Goal: Information Seeking & Learning: Find specific fact

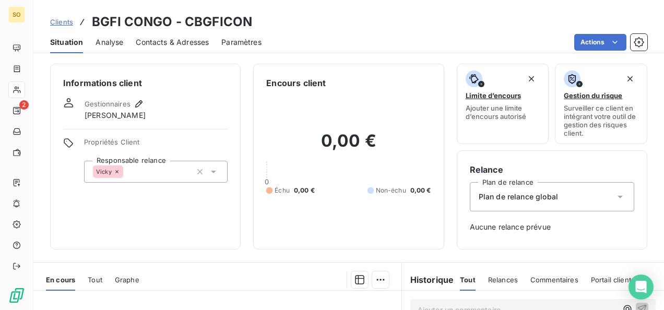
scroll to position [209, 0]
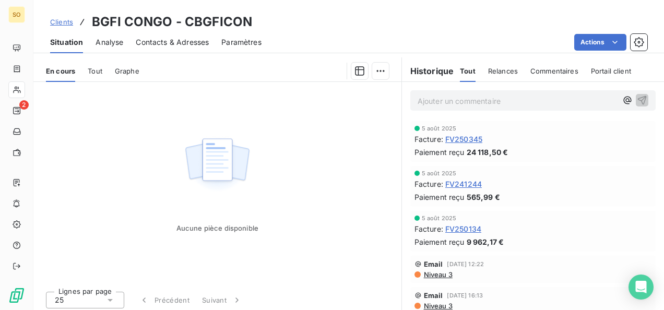
click at [68, 24] on span "Clients" at bounding box center [61, 22] width 23 height 8
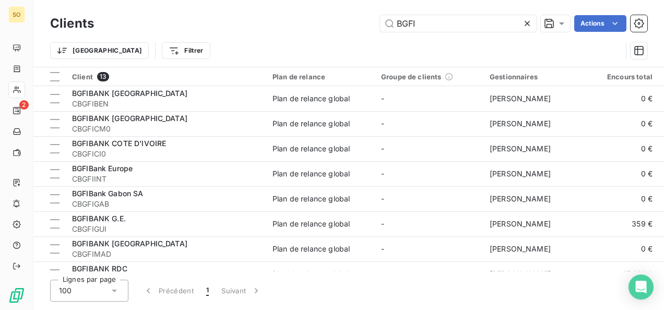
drag, startPoint x: 430, startPoint y: 23, endPoint x: 370, endPoint y: 28, distance: 60.8
click at [370, 28] on div "BGFI Actions" at bounding box center [377, 23] width 541 height 17
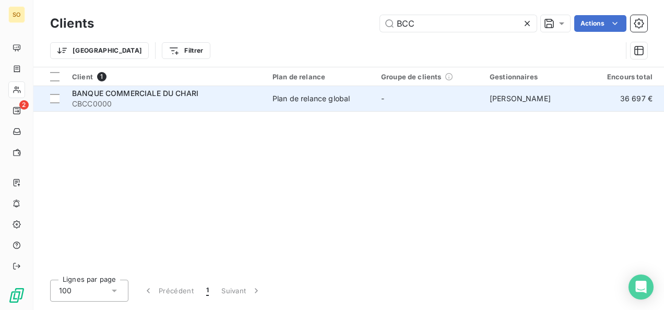
type input "BCC"
click at [149, 96] on span "BANQUE COMMERCIALE DU CHARI" at bounding box center [135, 93] width 126 height 9
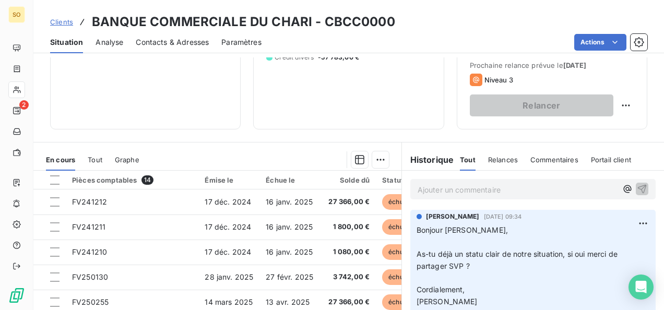
click at [447, 191] on p "Ajouter un commentaire ﻿" at bounding box center [518, 189] width 200 height 13
click at [637, 186] on icon "button" at bounding box center [642, 188] width 10 height 10
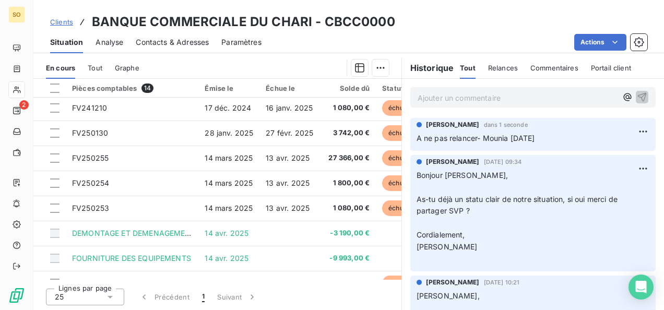
click at [59, 21] on span "Clients" at bounding box center [61, 22] width 23 height 8
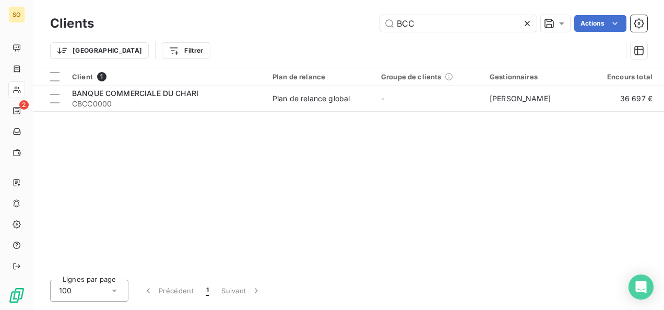
drag, startPoint x: 418, startPoint y: 24, endPoint x: 379, endPoint y: 25, distance: 39.2
click at [379, 25] on div "BCC Actions" at bounding box center [377, 23] width 541 height 17
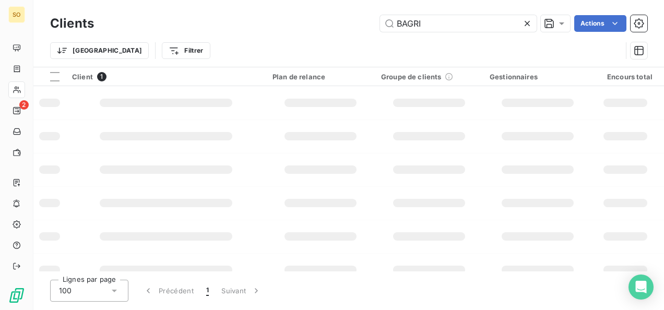
type input "BAGRI"
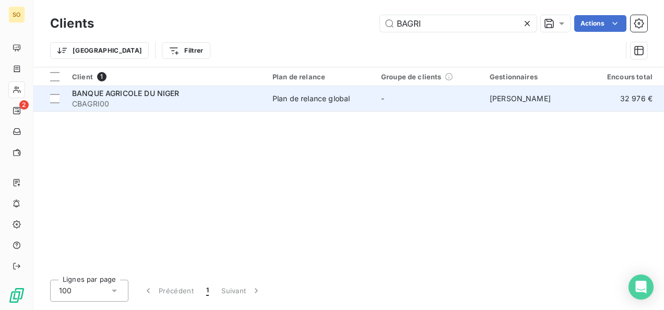
click at [189, 96] on div "BANQUE AGRICOLE DU NIGER" at bounding box center [166, 93] width 188 height 10
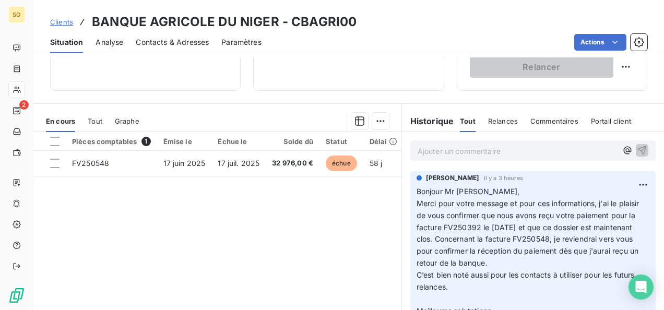
scroll to position [209, 0]
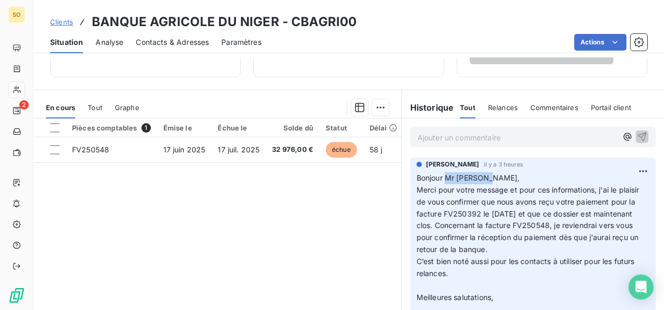
drag, startPoint x: 443, startPoint y: 176, endPoint x: 482, endPoint y: 175, distance: 39.2
click at [483, 175] on p "Bonjour Mr Moutari, Merci pour votre message et pour ces informations, j'ai le …" at bounding box center [533, 255] width 233 height 167
drag, startPoint x: 482, startPoint y: 175, endPoint x: 476, endPoint y: 176, distance: 5.8
copy span "Mr Moutari,"
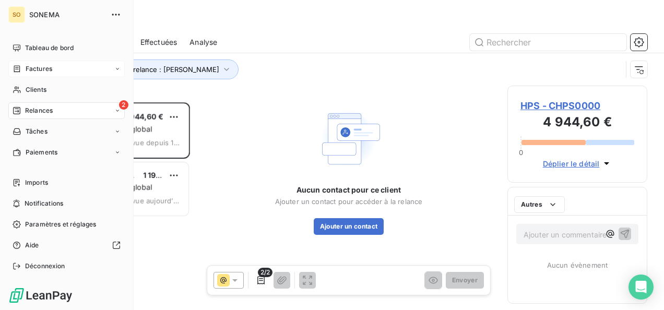
scroll to position [200, 132]
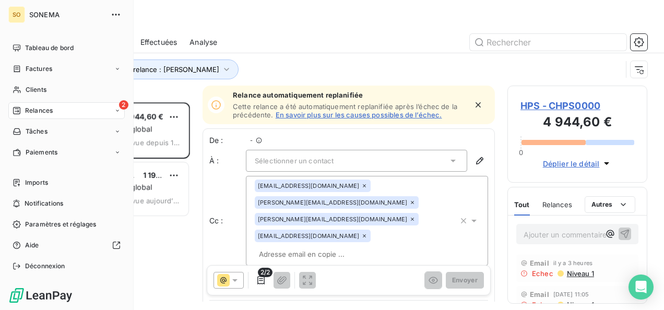
click at [18, 113] on icon at bounding box center [17, 111] width 8 height 8
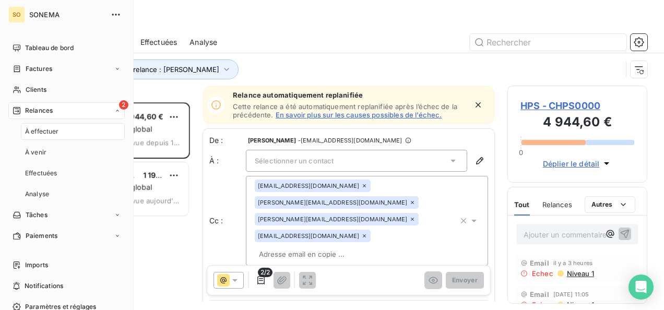
click at [40, 107] on span "Relances" at bounding box center [39, 110] width 28 height 9
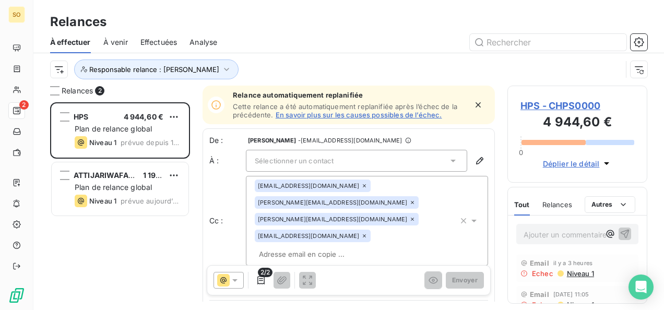
click at [168, 248] on div "HPS 4 944,60 € Plan de relance global Niveau 1 prévue depuis 18 jours ATTIJARIW…" at bounding box center [120, 206] width 140 height 208
click at [149, 181] on div "ATTIJARIWAFA BANK TCHAD 1 197,94 € Plan de relance global Niveau 1 prévue [DATE]" at bounding box center [120, 188] width 137 height 53
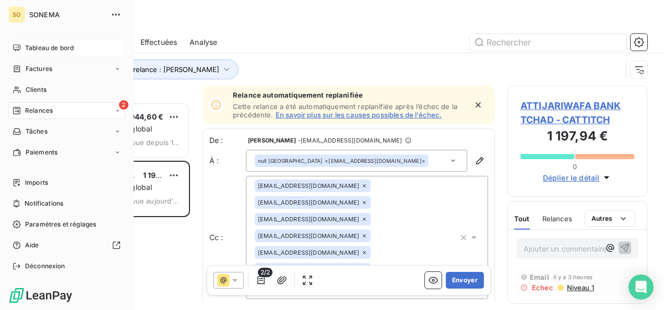
click at [40, 50] on span "Tableau de bord" at bounding box center [49, 47] width 49 height 9
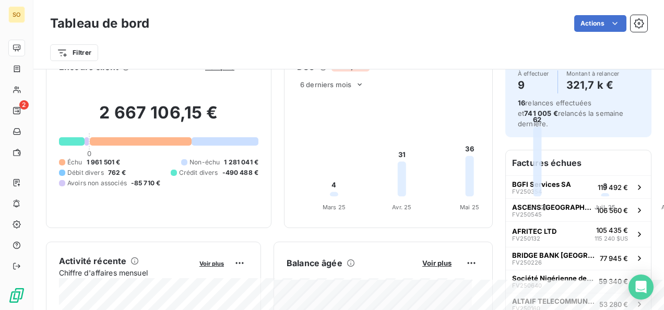
scroll to position [53, 0]
